Goal: Transaction & Acquisition: Purchase product/service

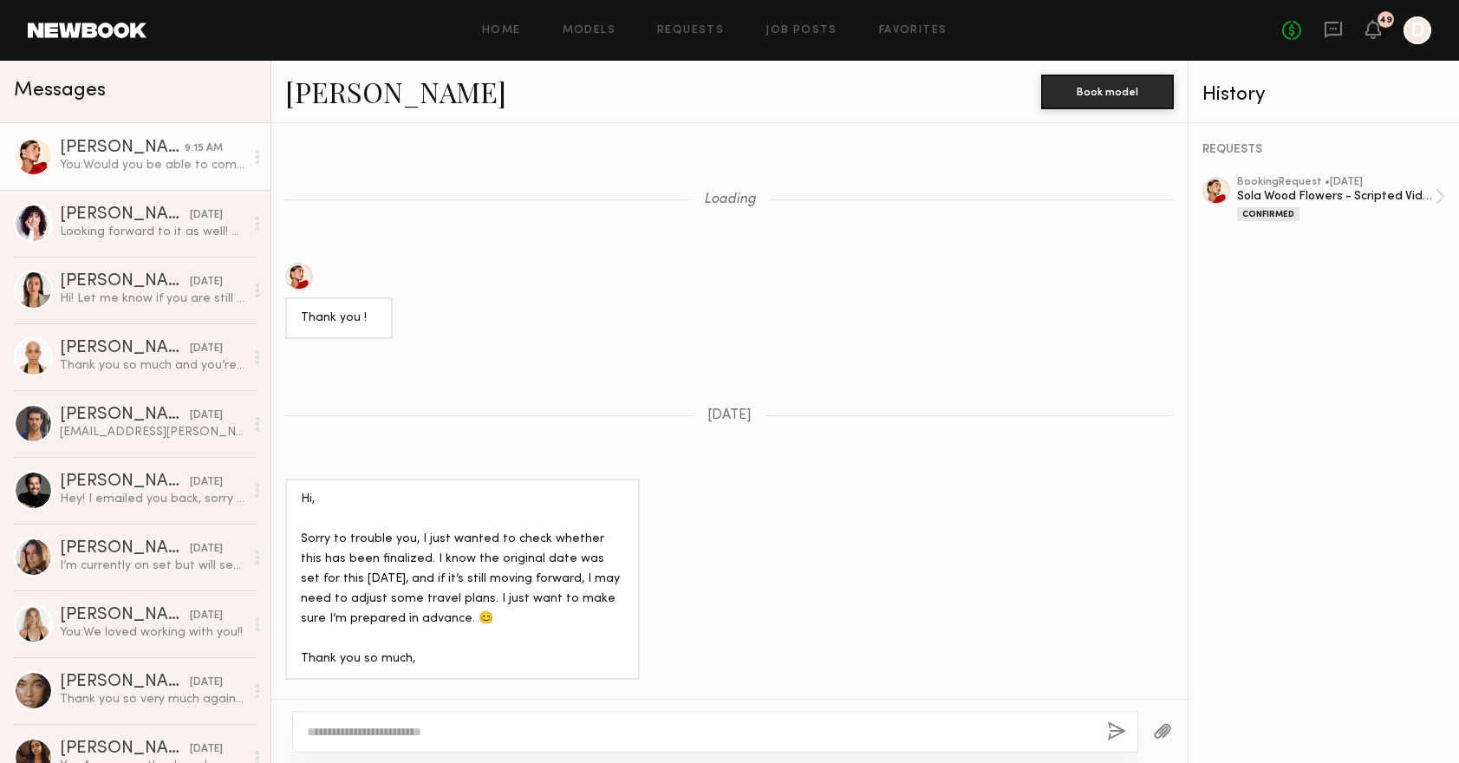
scroll to position [4077, 0]
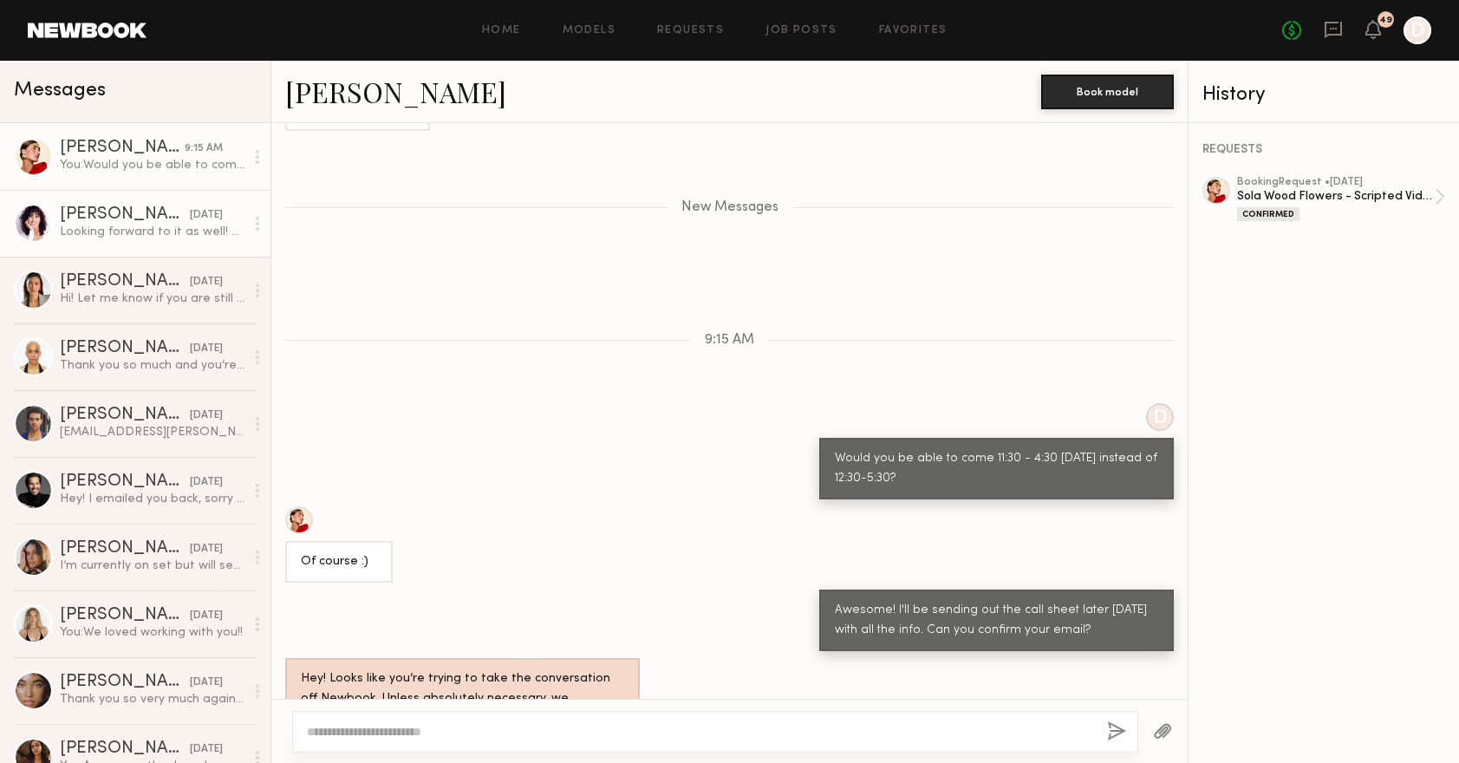
click at [162, 233] on div "Looking forward to it as well! And sounds good, thank you!" at bounding box center [152, 232] width 185 height 16
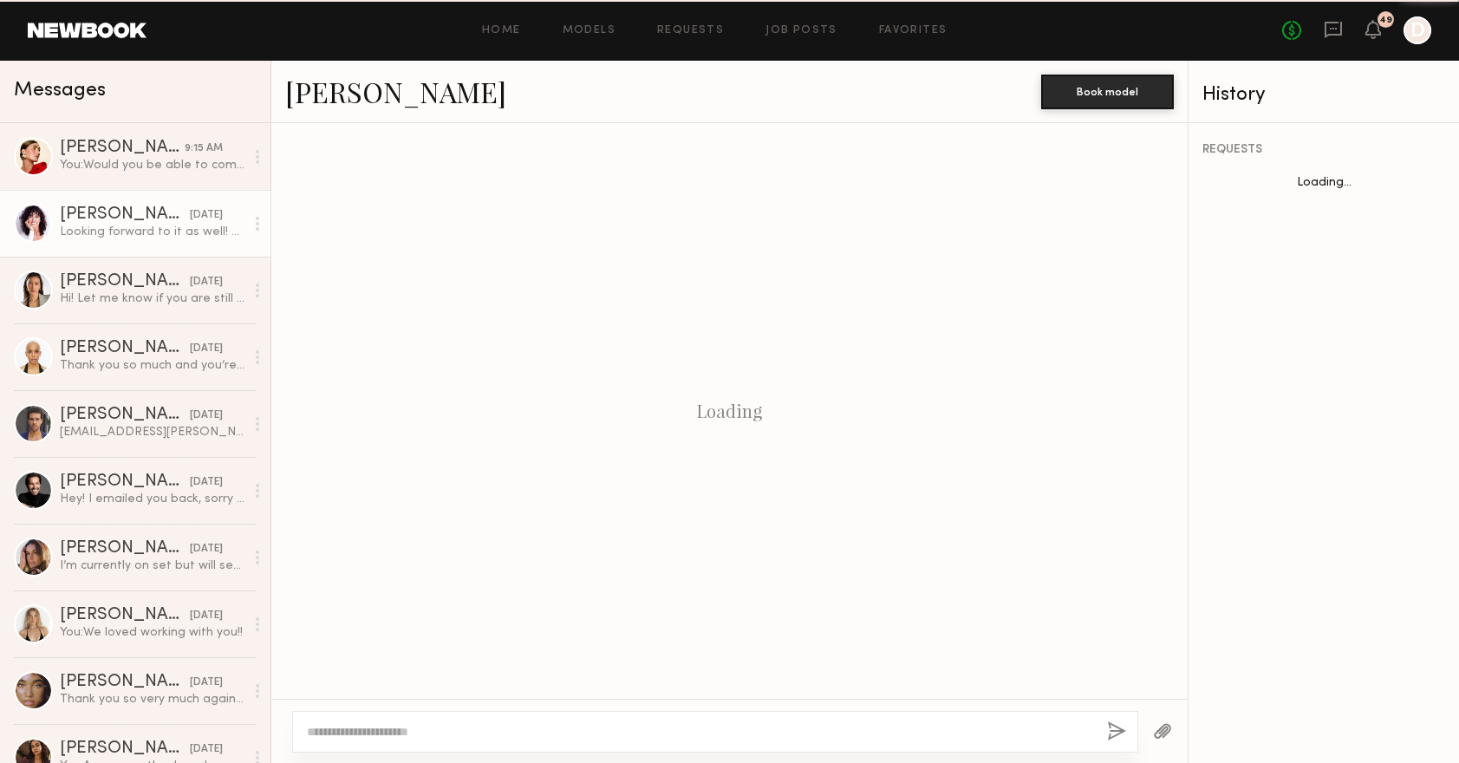
scroll to position [812, 0]
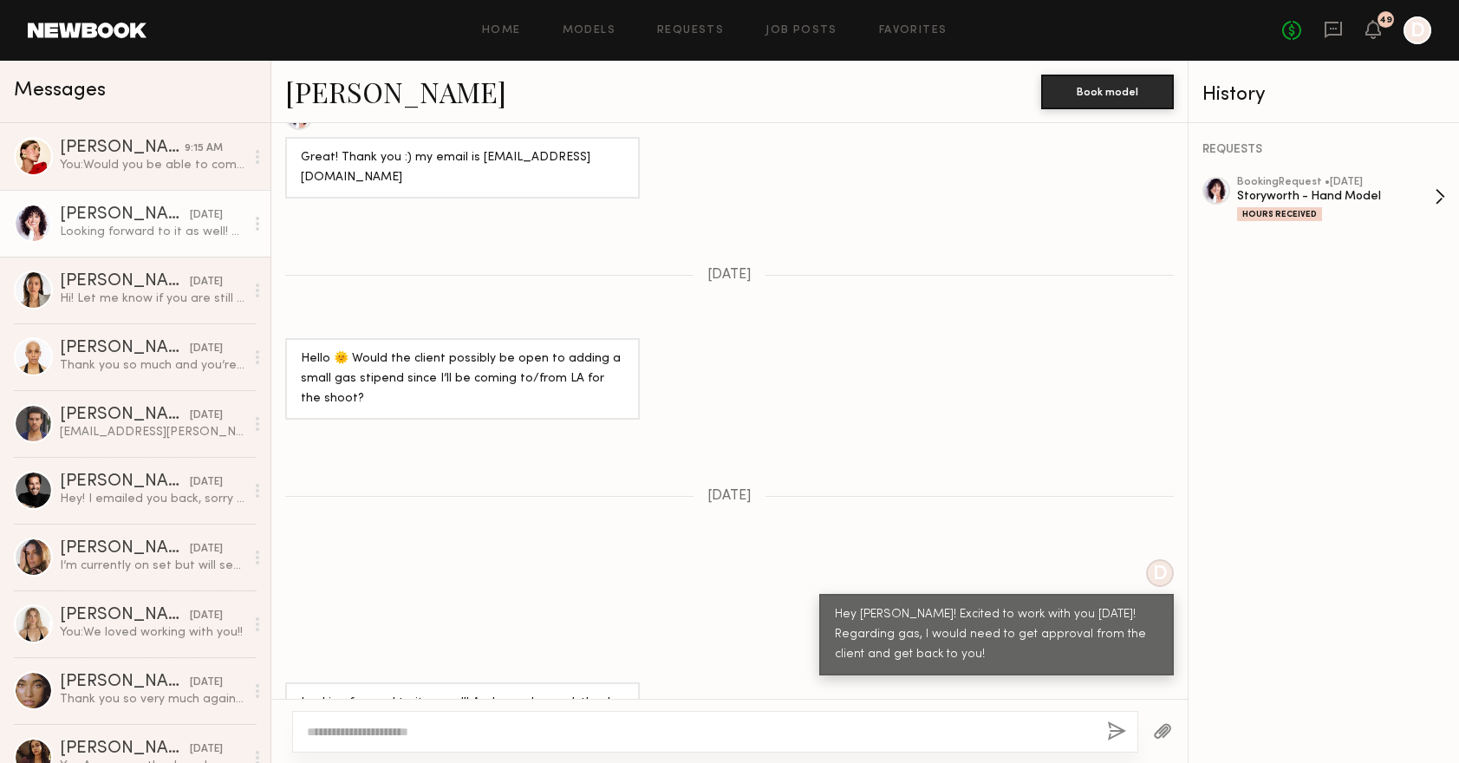
click at [1347, 199] on div "Storyworth - Hand Model" at bounding box center [1336, 196] width 198 height 16
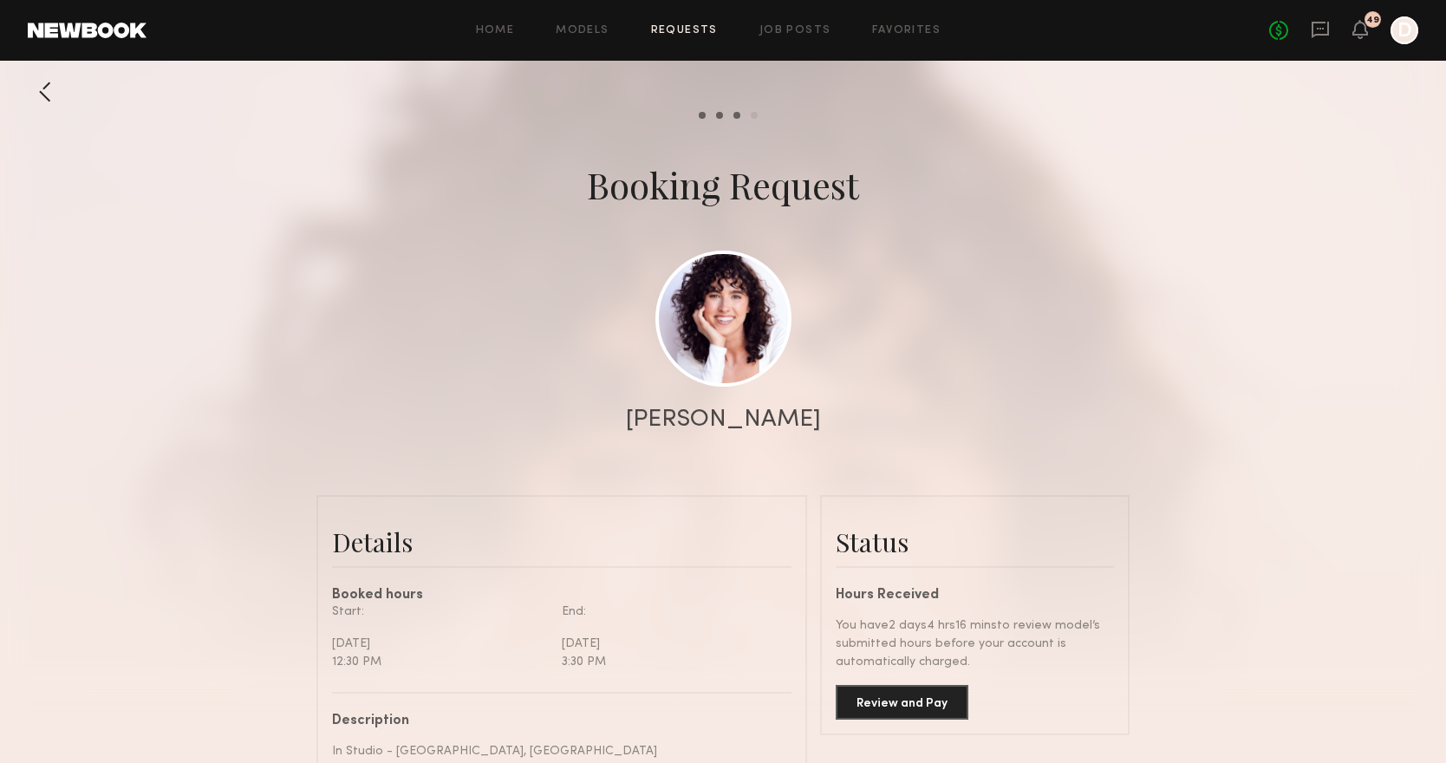
scroll to position [137, 0]
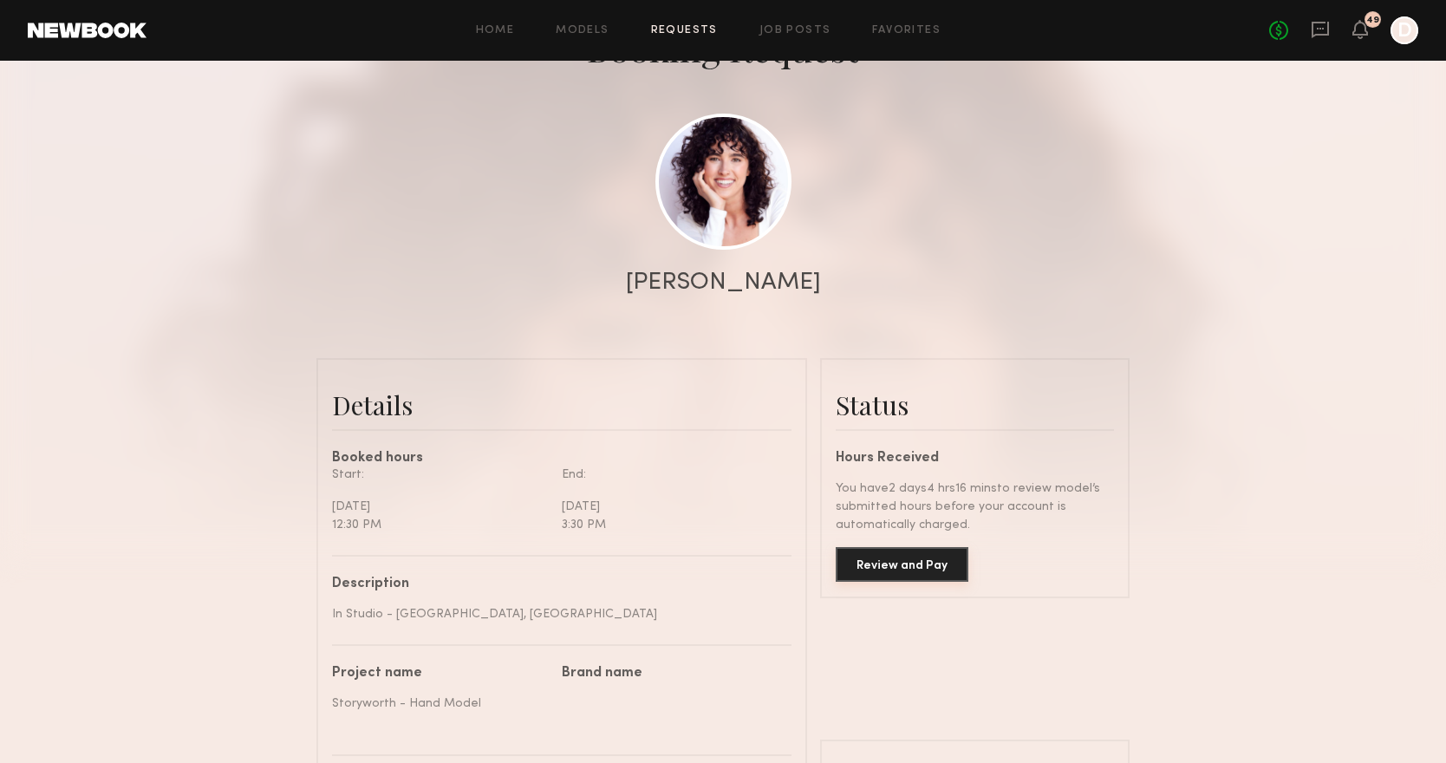
click at [933, 572] on button "Review and Pay" at bounding box center [902, 564] width 133 height 35
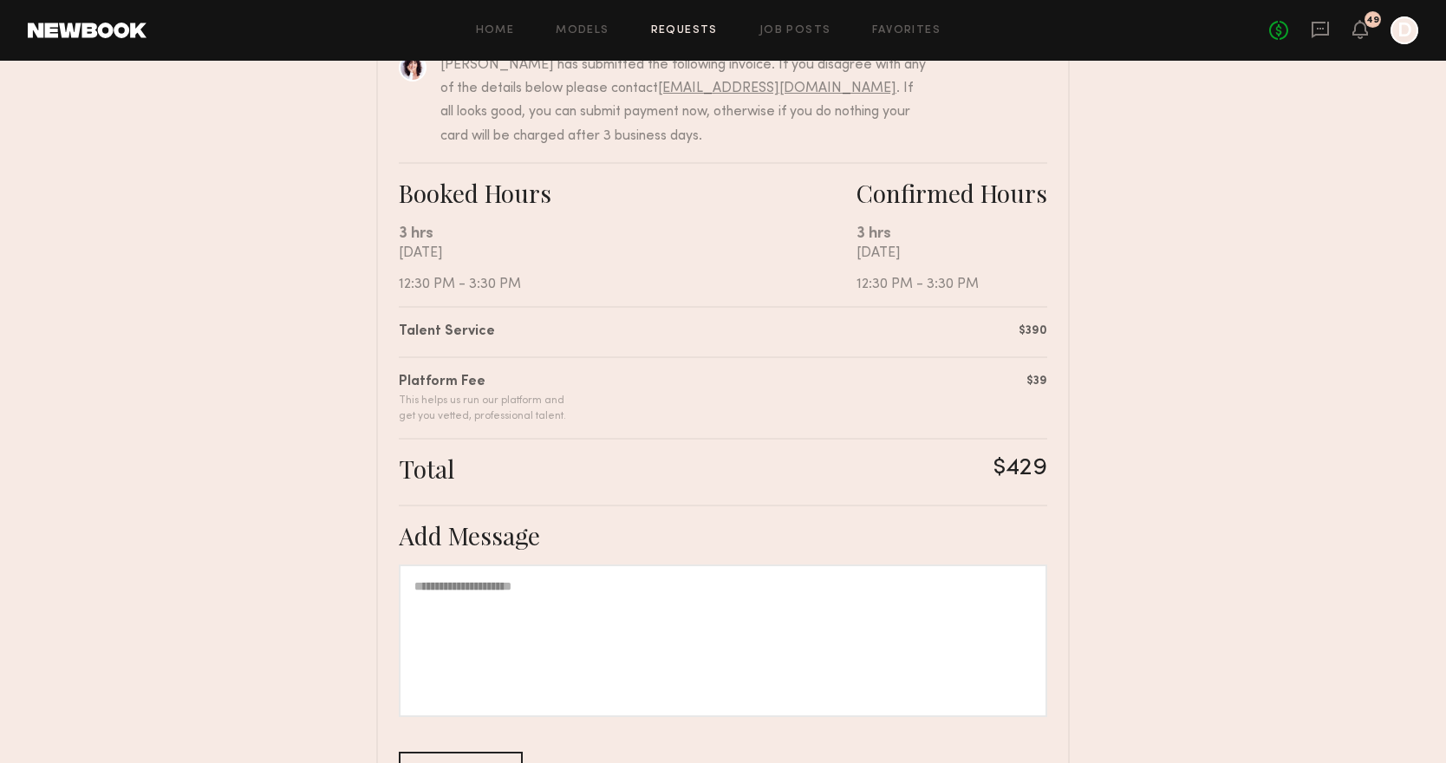
scroll to position [344, 0]
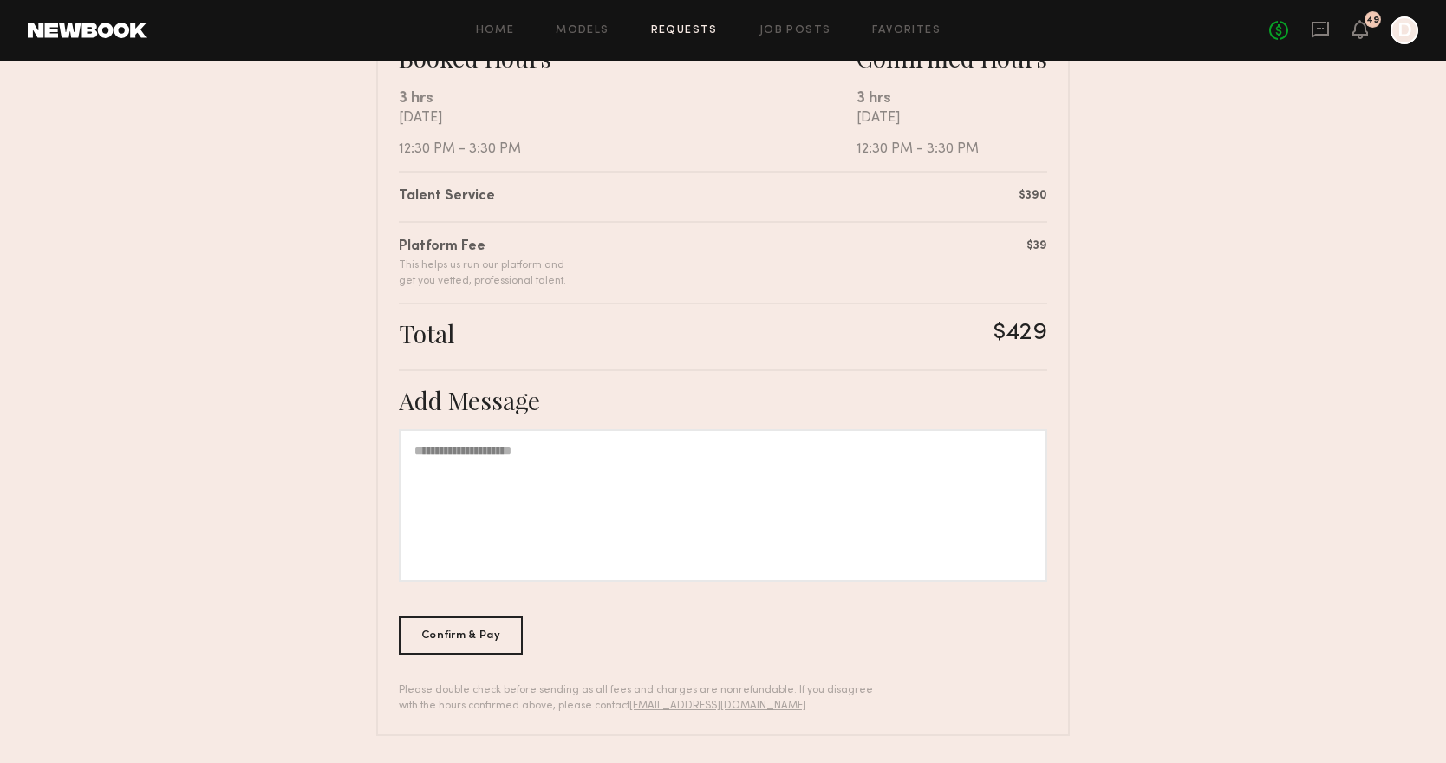
click at [497, 633] on div "Confirm & Pay" at bounding box center [461, 635] width 124 height 38
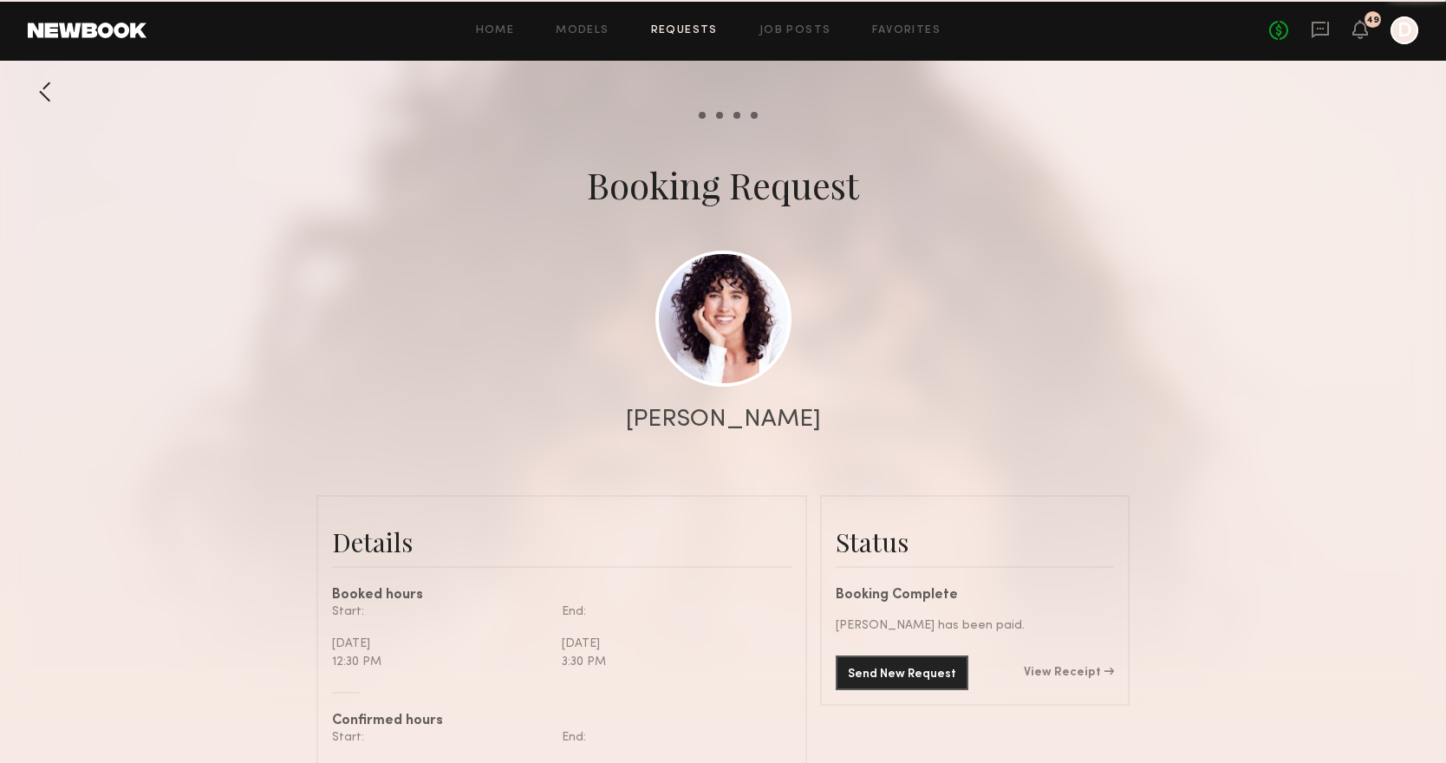
scroll to position [1301, 0]
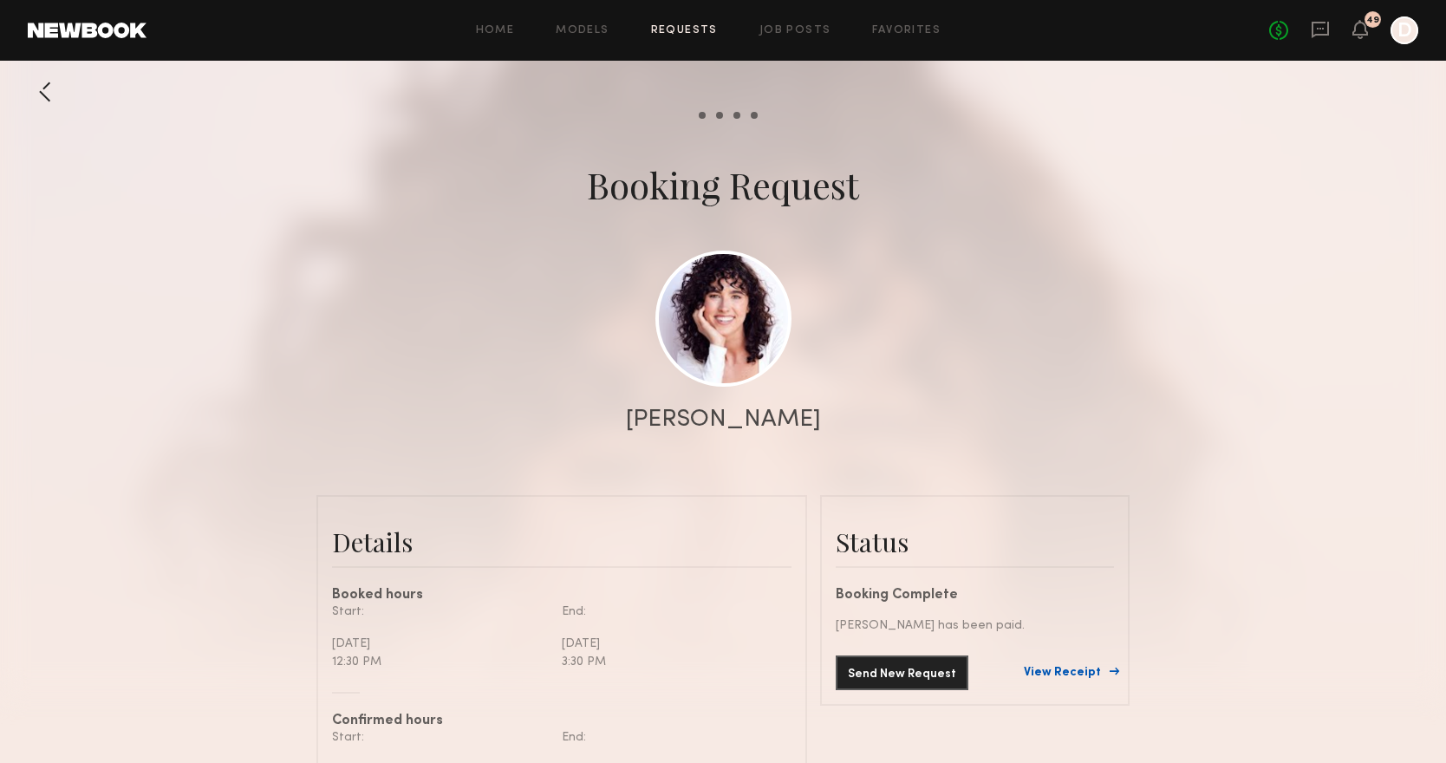
click at [1064, 674] on link "View Receipt" at bounding box center [1069, 673] width 90 height 12
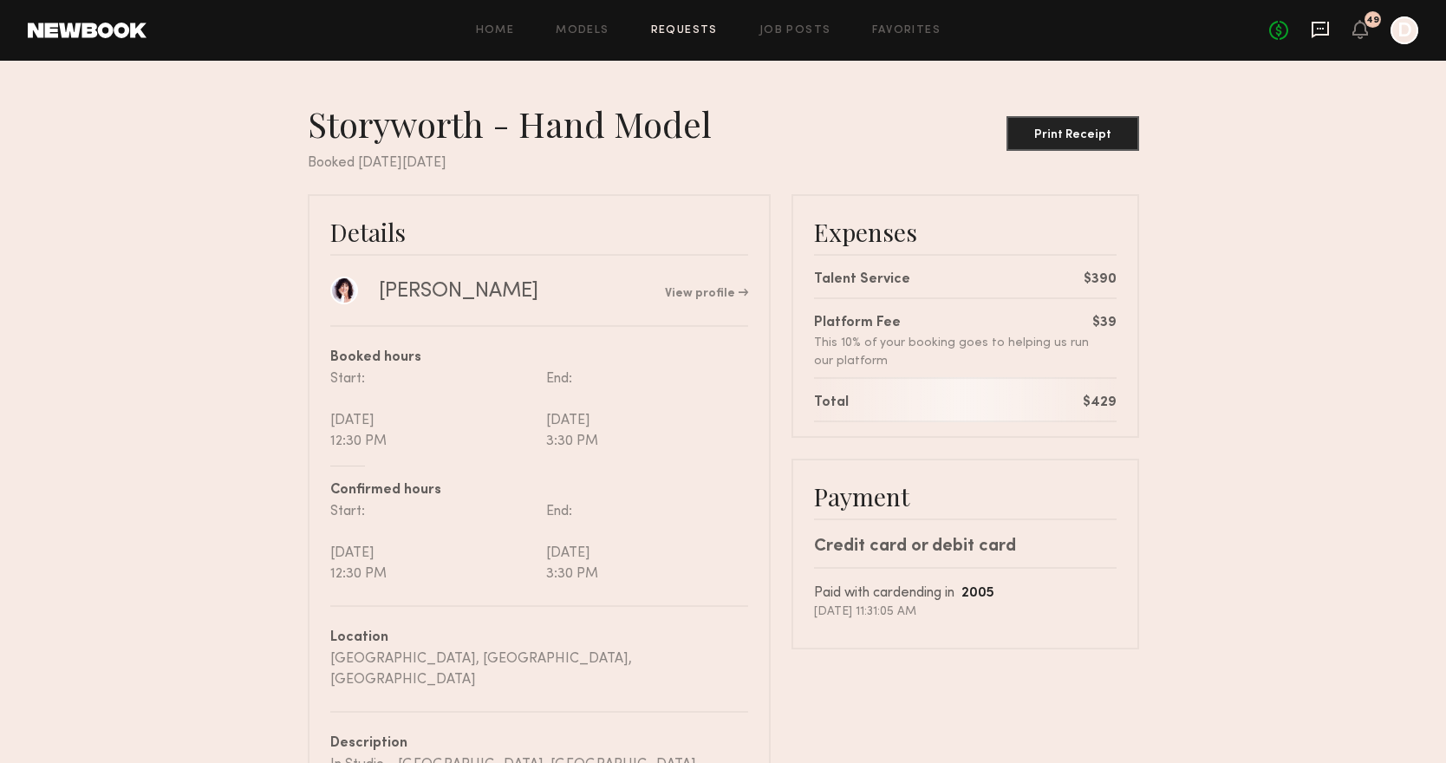
click at [1325, 31] on icon at bounding box center [1320, 29] width 19 height 19
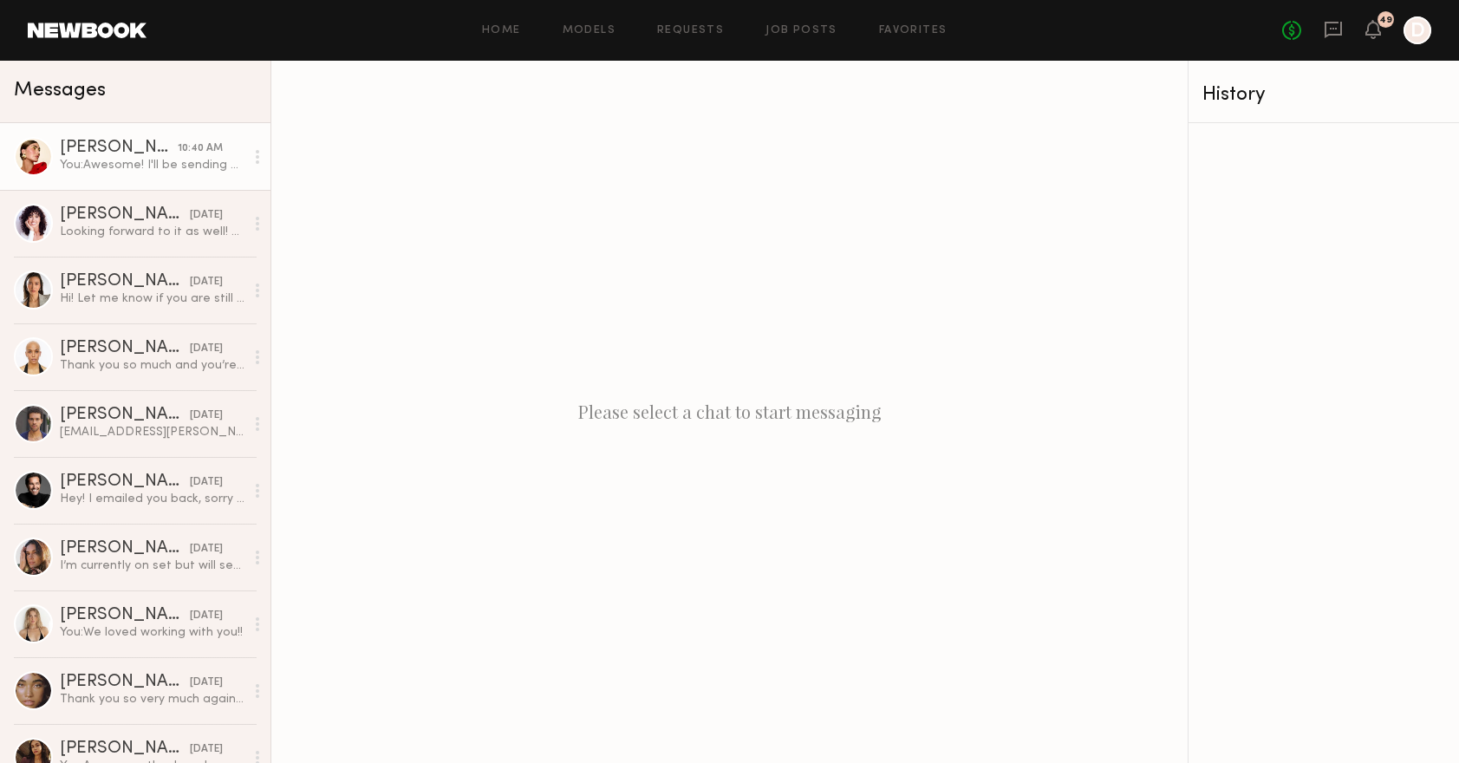
click at [226, 174] on link "[PERSON_NAME] 10:40 AM You: Awesome! I'll be sending out the call sheet later […" at bounding box center [135, 156] width 271 height 67
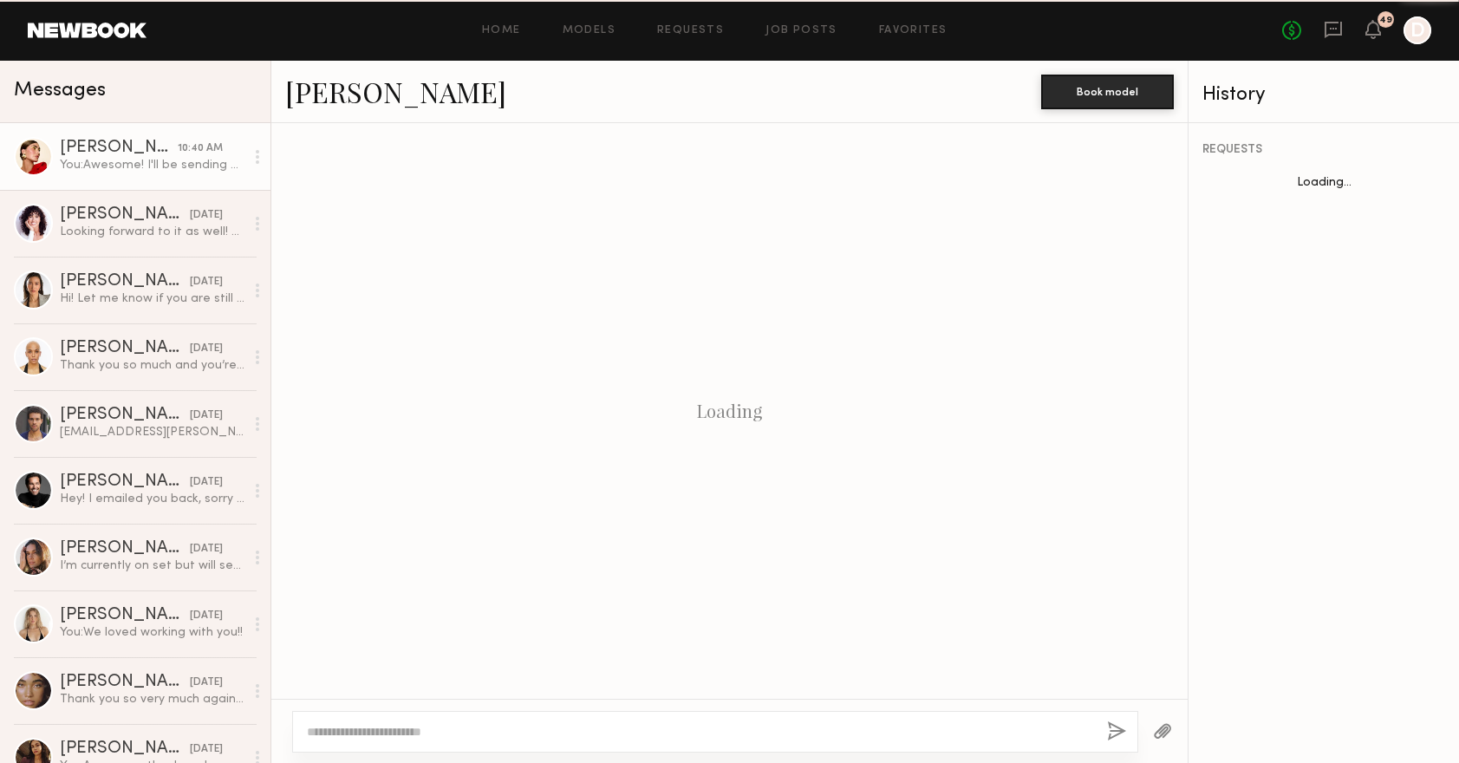
scroll to position [1482, 0]
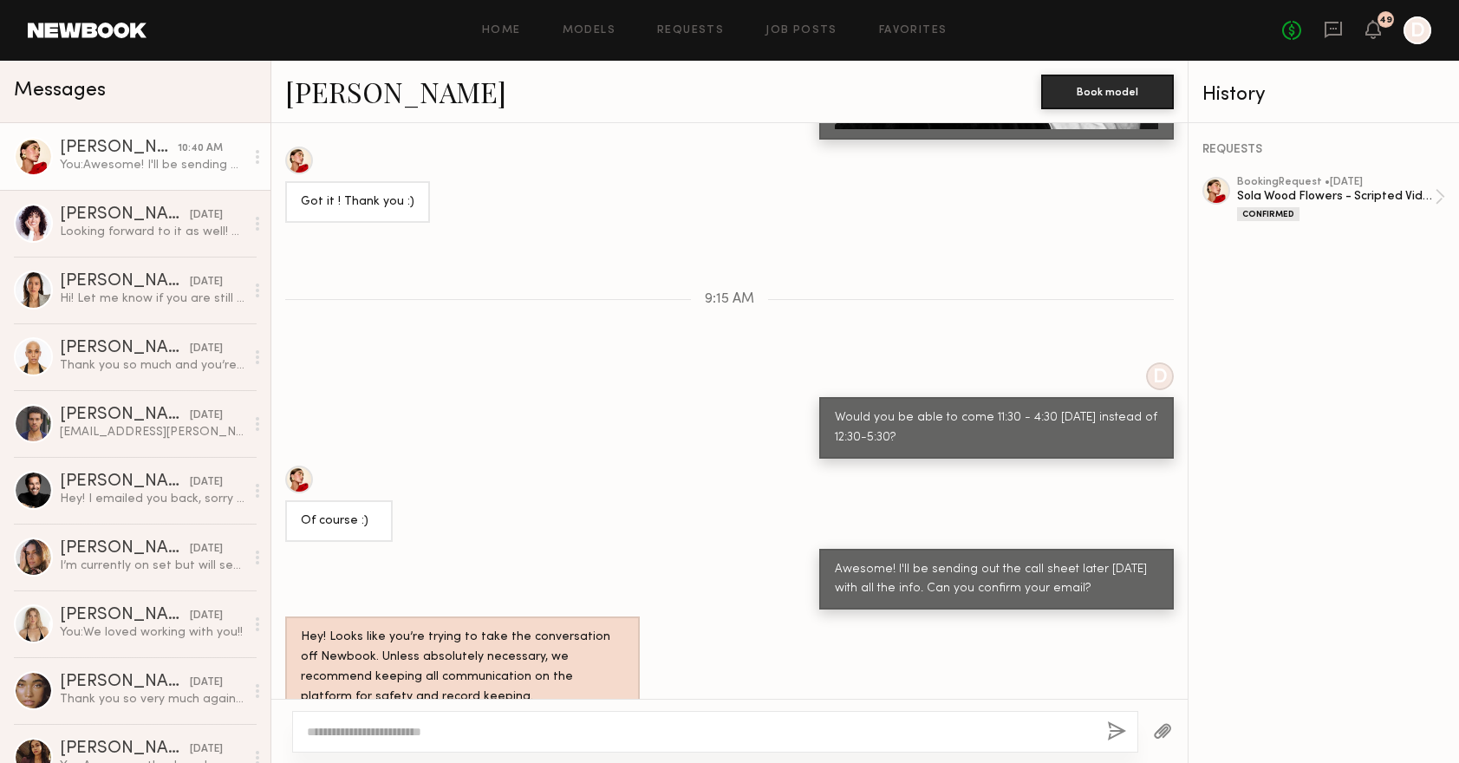
click at [333, 68] on div "[PERSON_NAME] Book model" at bounding box center [729, 92] width 916 height 62
click at [332, 89] on link "[PERSON_NAME]" at bounding box center [395, 91] width 221 height 37
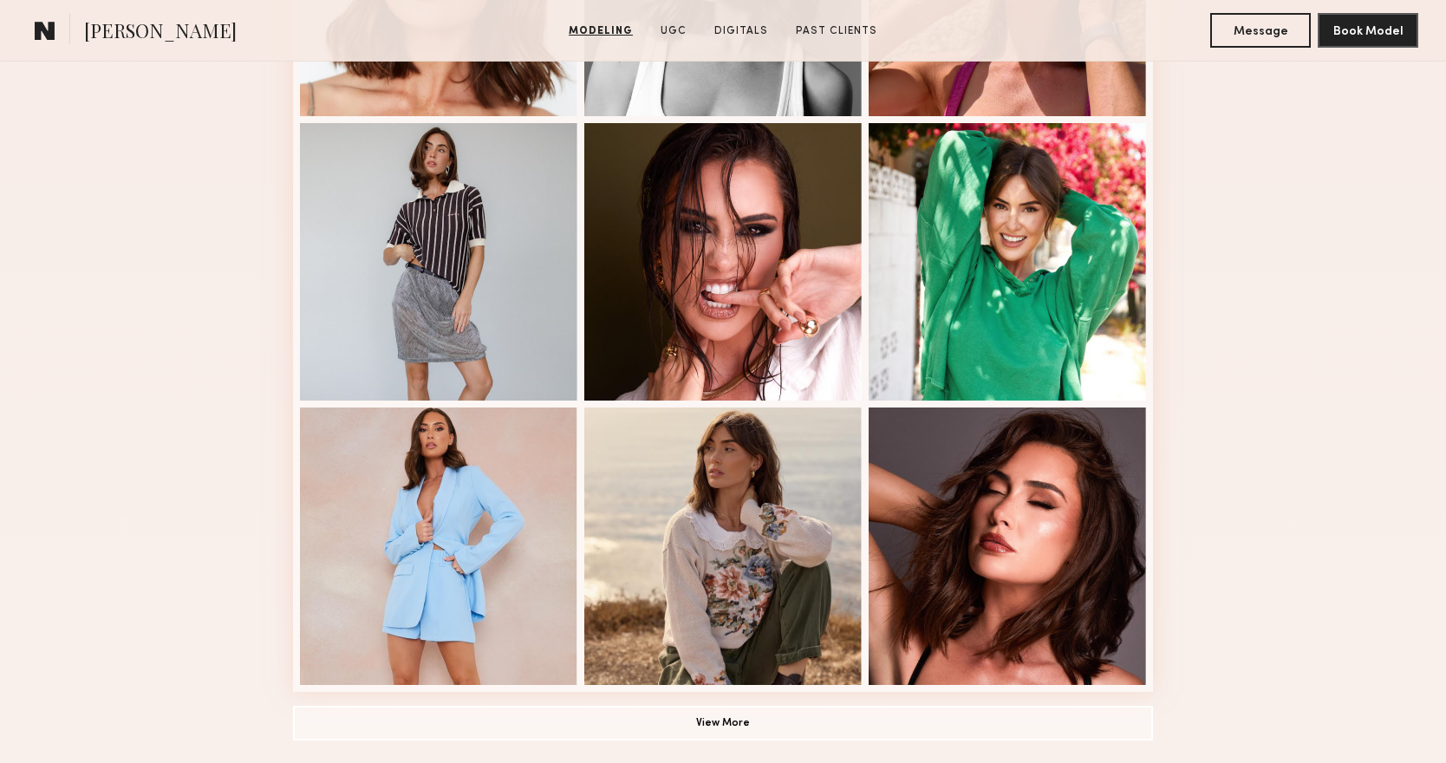
scroll to position [1105, 0]
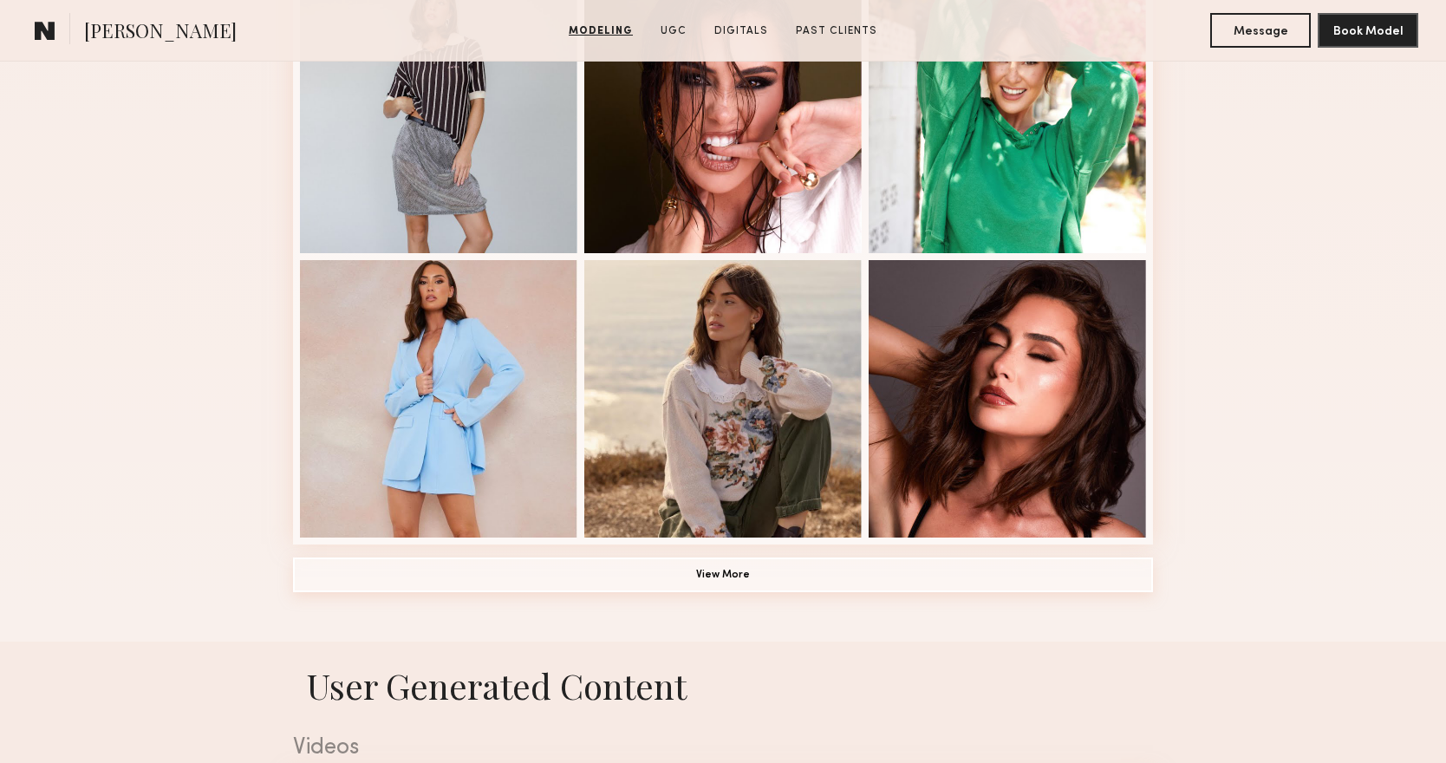
click at [832, 578] on button "View More" at bounding box center [723, 575] width 860 height 35
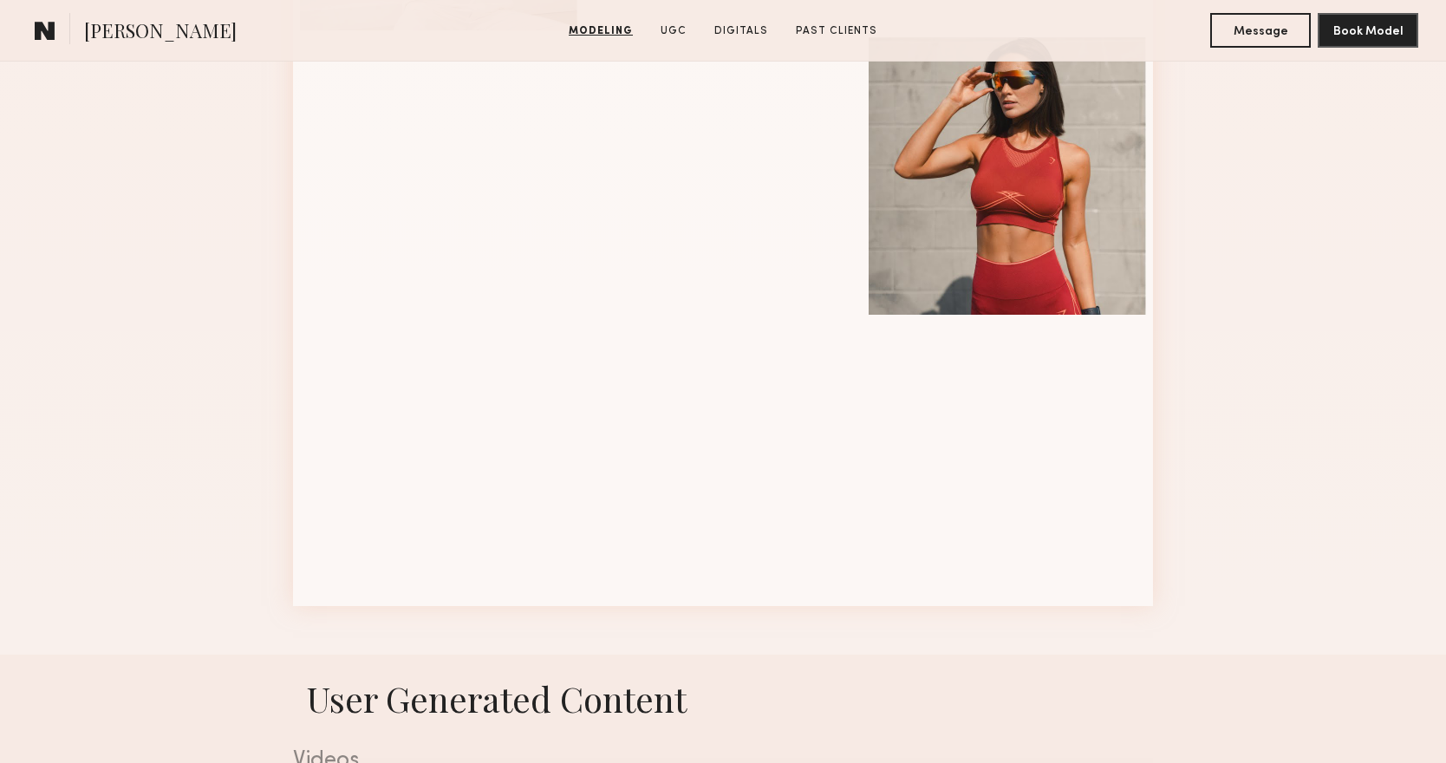
scroll to position [2264, 0]
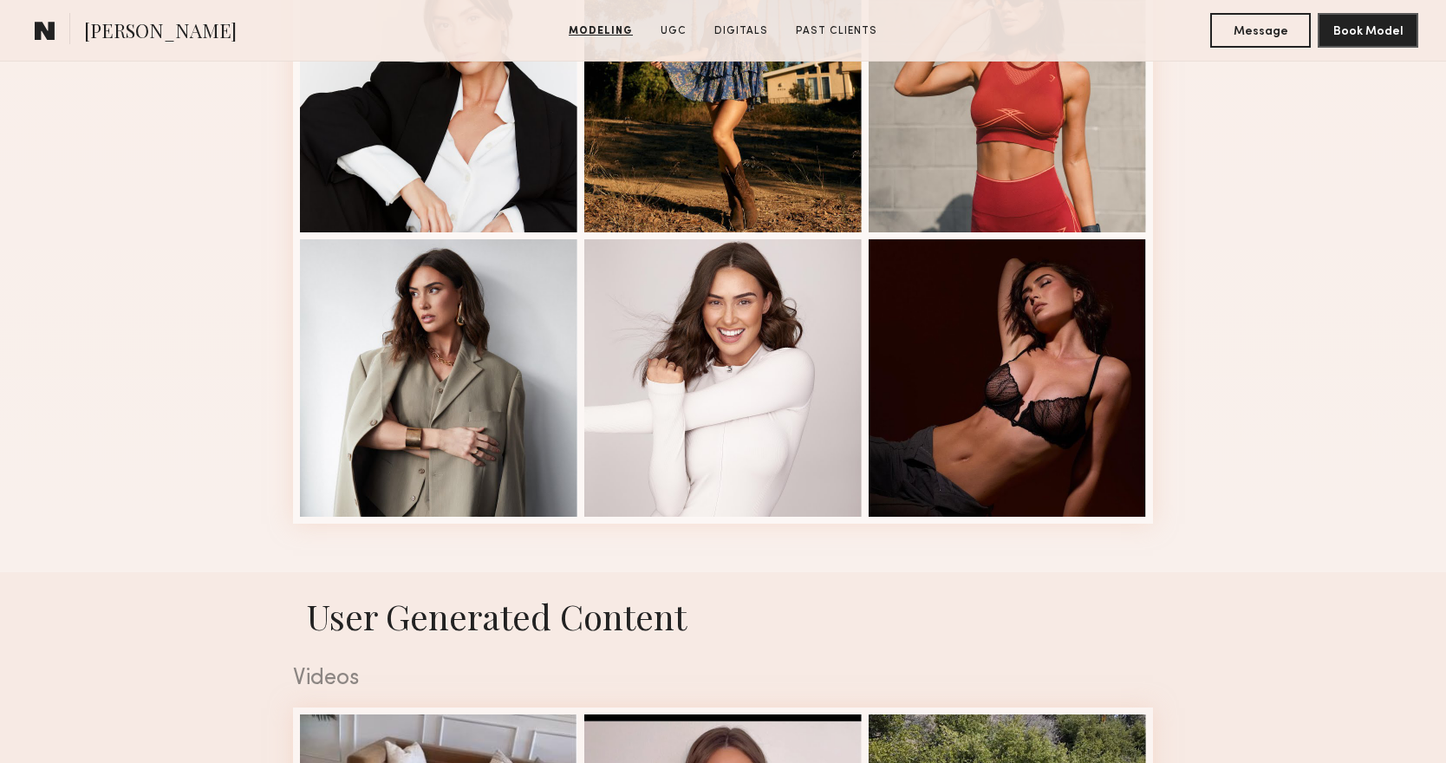
click at [138, 5] on section "Louise M. Modeling UGC Digitals Past Clients Message Book Model" at bounding box center [723, 31] width 1446 height 62
